Goal: Task Accomplishment & Management: Manage account settings

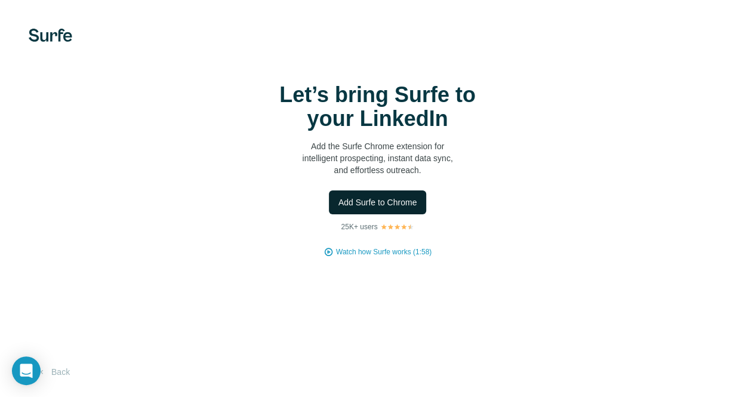
click at [329, 197] on button "Add Surfe to Chrome" at bounding box center [378, 202] width 98 height 24
click at [13, 110] on div "Let’s bring Surfe to your LinkedIn Add the Surfe Chrome extension for intellige…" at bounding box center [377, 198] width 755 height 397
click at [338, 208] on span "Add Surfe to Chrome" at bounding box center [377, 202] width 79 height 12
click at [0, 0] on div at bounding box center [0, 0] width 0 height 0
click at [338, 207] on span "Add Surfe to Chrome" at bounding box center [377, 202] width 79 height 12
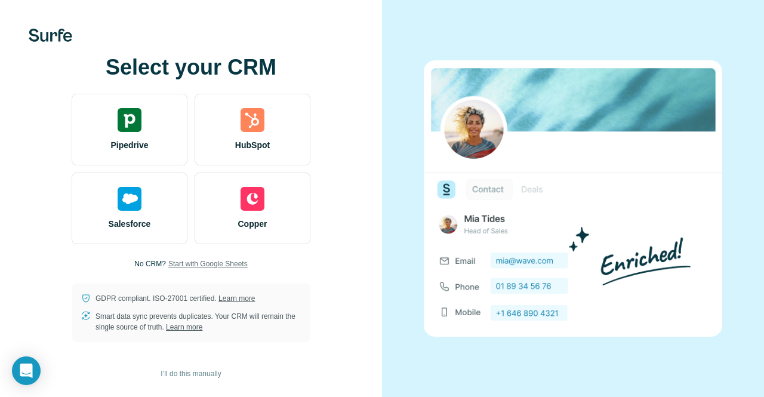
click at [219, 261] on span "Start with Google Sheets" at bounding box center [207, 263] width 79 height 11
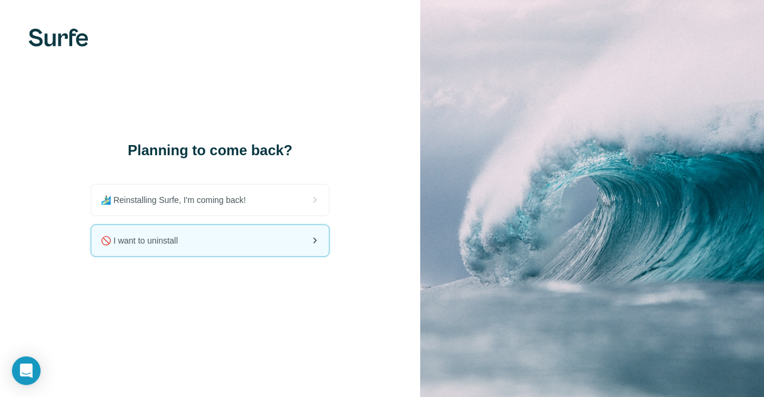
click at [261, 233] on div "🚫 I want to uninstall" at bounding box center [209, 240] width 237 height 31
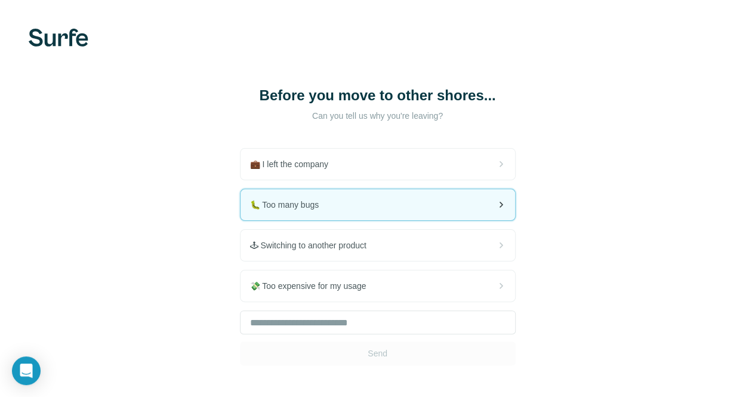
click at [240, 208] on div "🐛 Too many bugs" at bounding box center [377, 204] width 274 height 31
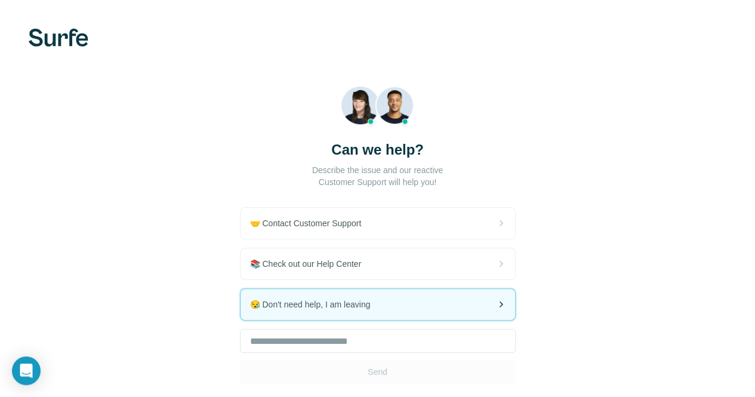
click at [250, 308] on span "😪 Don't need help, I am leaving" at bounding box center [315, 304] width 130 height 12
